Goal: Obtain resource: Download file/media

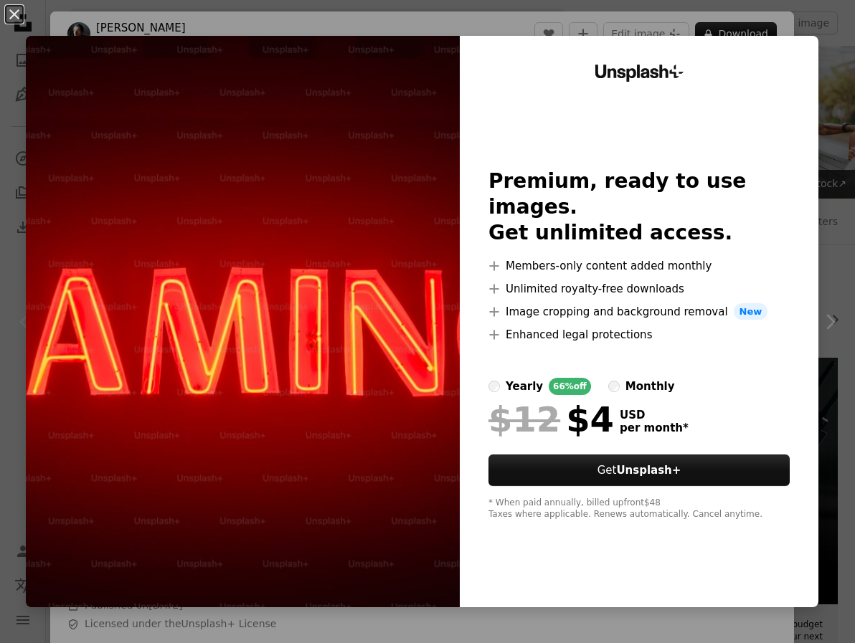
click at [343, 328] on img at bounding box center [243, 321] width 434 height 571
click at [277, 278] on img at bounding box center [243, 321] width 434 height 571
click at [20, 17] on button "An X shape" at bounding box center [14, 14] width 17 height 17
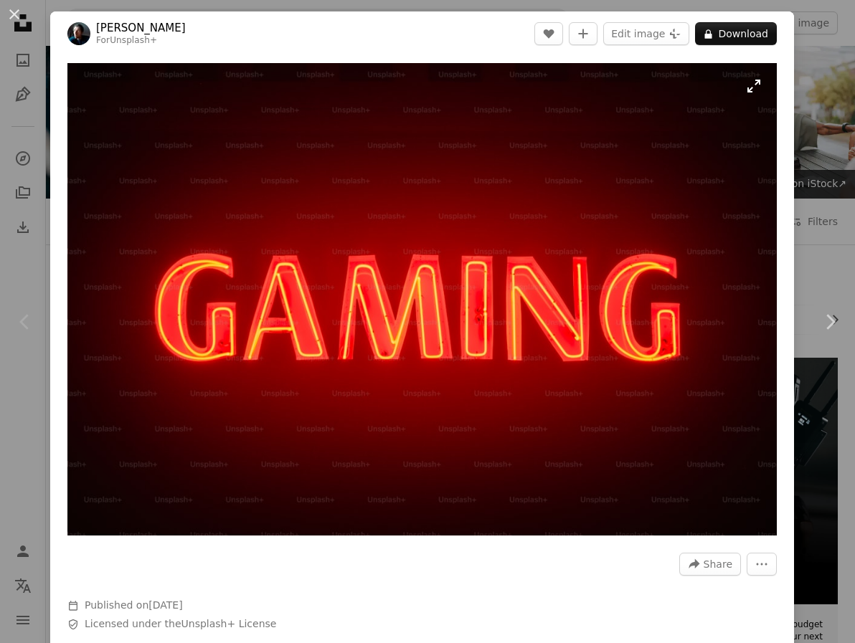
drag, startPoint x: 490, startPoint y: 217, endPoint x: 455, endPoint y: 213, distance: 35.4
click at [455, 213] on img "Zoom in on this image" at bounding box center [421, 299] width 709 height 473
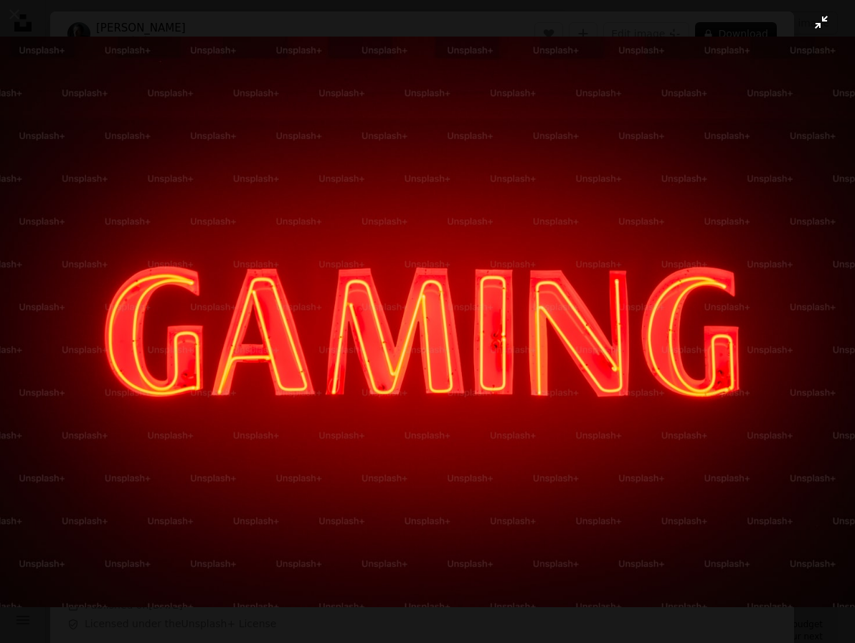
click at [412, 189] on img "Zoom out on this image" at bounding box center [427, 322] width 856 height 571
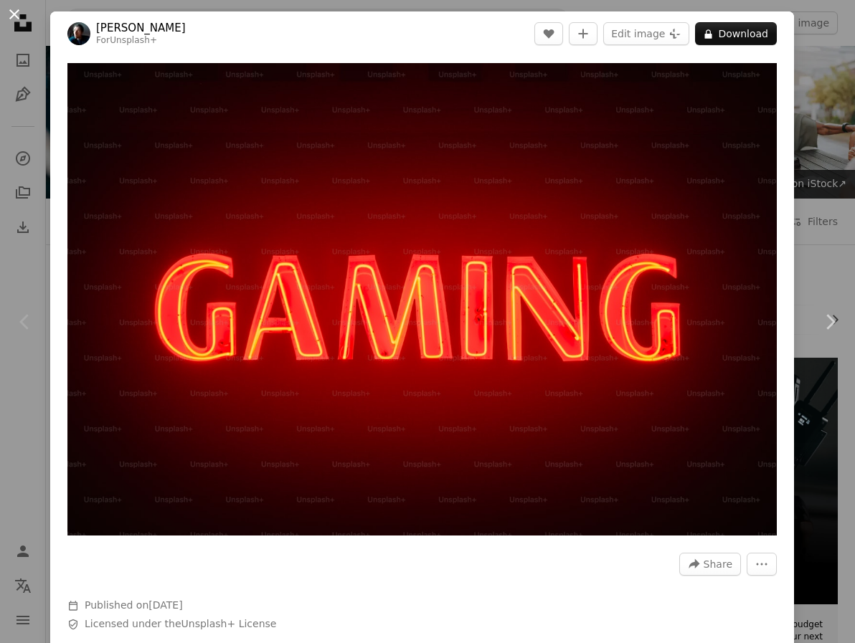
click at [14, 14] on button "An X shape" at bounding box center [14, 14] width 17 height 17
